Goal: Information Seeking & Learning: Learn about a topic

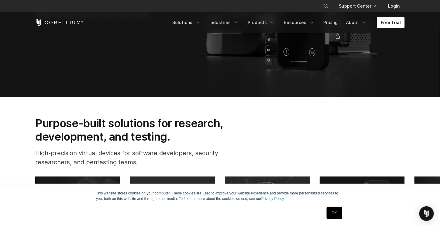
scroll to position [122, 0]
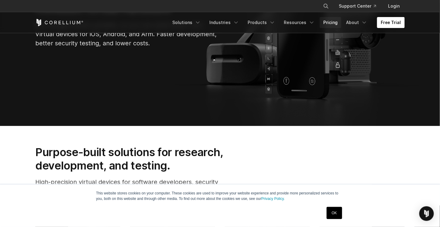
click at [338, 24] on link "Pricing" at bounding box center [331, 22] width 22 height 11
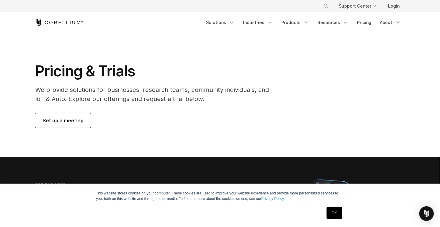
click at [79, 121] on span "Set up a meeting" at bounding box center [63, 120] width 41 height 7
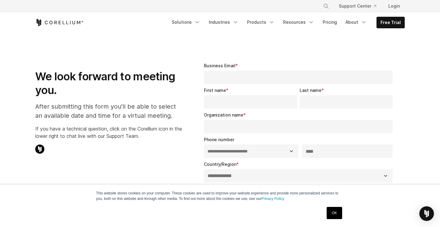
select select "**"
click at [390, 22] on link "Free Trial" at bounding box center [391, 22] width 28 height 11
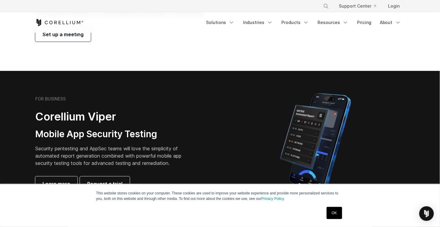
scroll to position [61, 0]
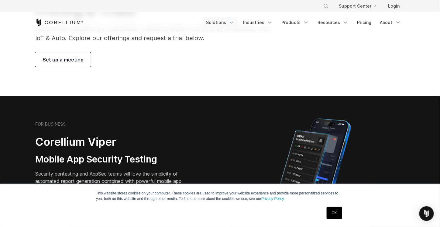
click at [235, 23] on icon "Navigation Menu" at bounding box center [232, 22] width 6 height 6
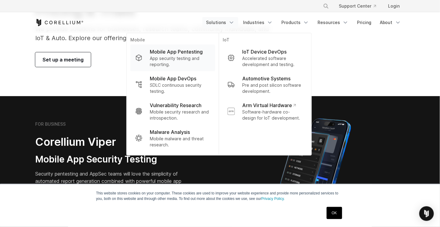
click at [188, 55] on p "App security testing and reporting." at bounding box center [180, 61] width 60 height 12
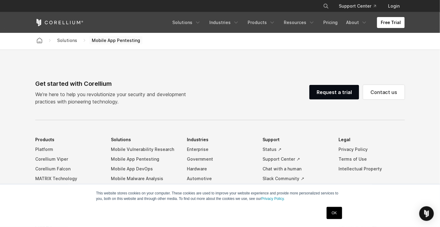
scroll to position [1824, 0]
